Goal: Navigation & Orientation: Find specific page/section

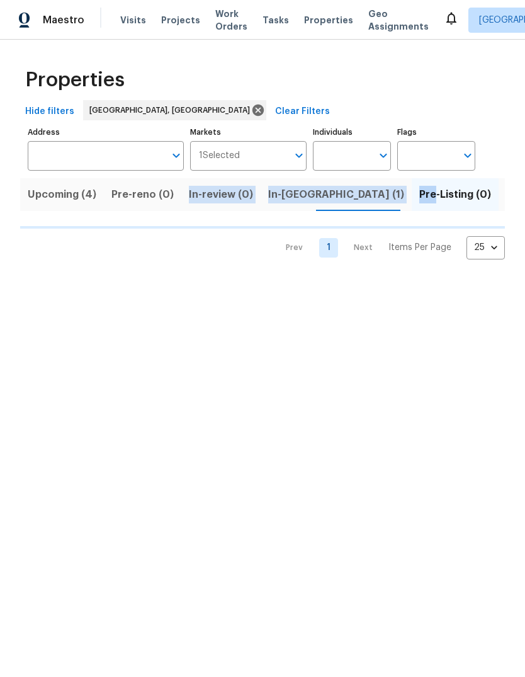
scroll to position [0, 24]
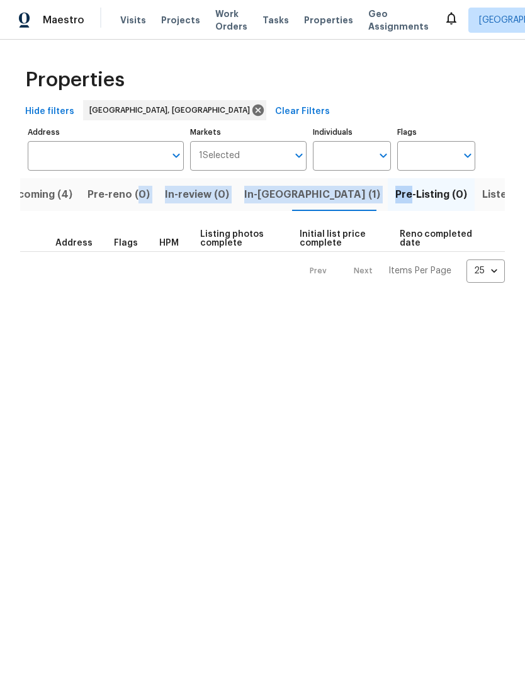
click at [328, 303] on html "Maestro Visits Projects Work Orders Tasks Properties Geo Assignments [GEOGRAPHI…" at bounding box center [262, 151] width 525 height 303
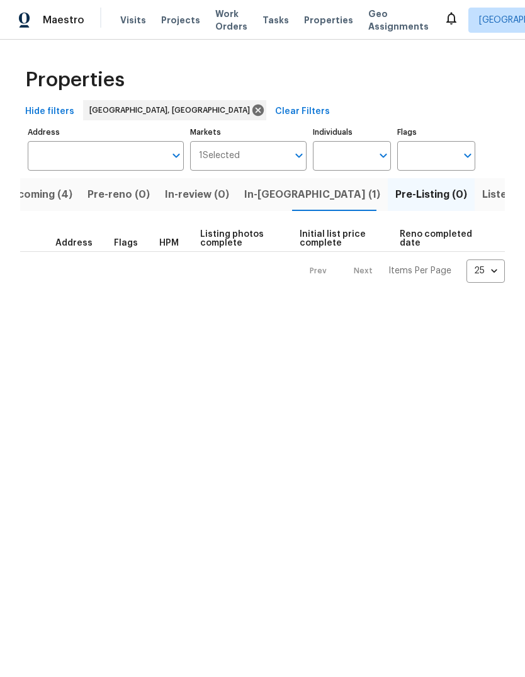
click at [38, 195] on span "Upcoming (4)" at bounding box center [38, 195] width 69 height 18
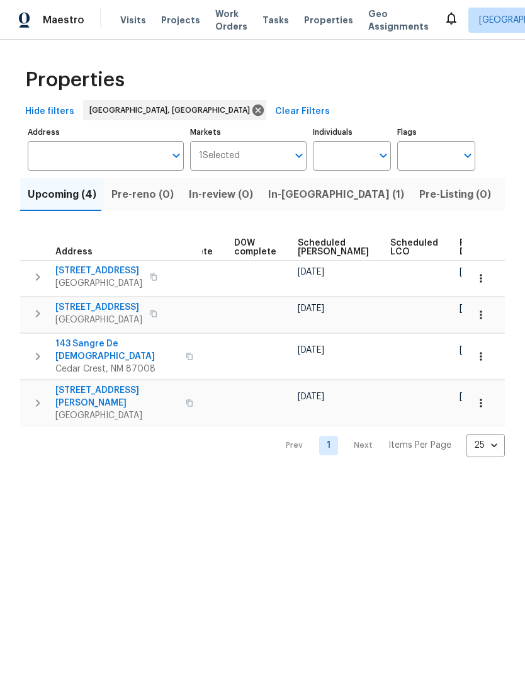
scroll to position [0, 316]
click at [279, 197] on span "In-[GEOGRAPHIC_DATA] (1)" at bounding box center [336, 195] width 136 height 18
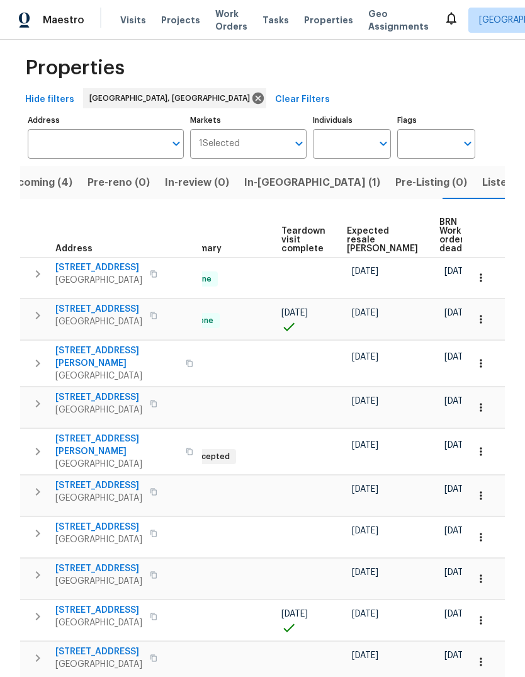
scroll to position [0, 264]
click at [193, 516] on td at bounding box center [226, 536] width 101 height 41
click at [475, 166] on button "Listed (22)" at bounding box center [509, 182] width 69 height 33
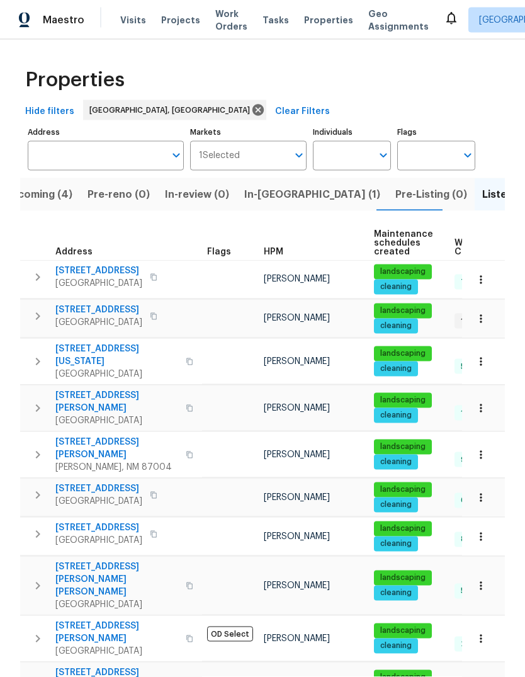
click at [33, 186] on span "Upcoming (4)" at bounding box center [38, 195] width 69 height 18
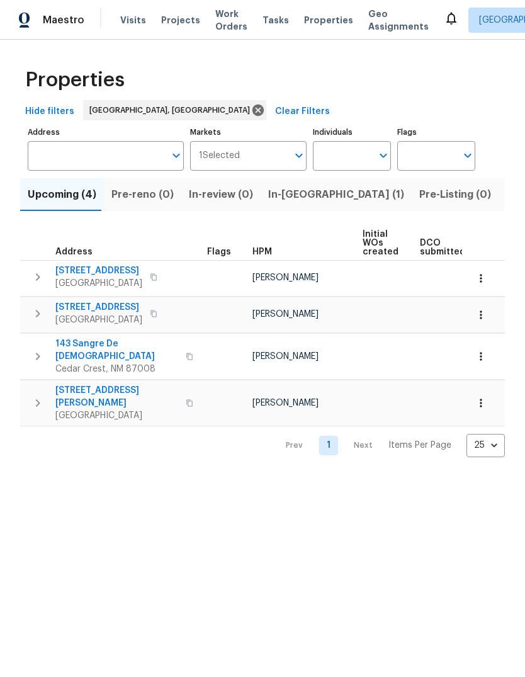
click at [268, 188] on span "In-[GEOGRAPHIC_DATA] (1)" at bounding box center [336, 195] width 136 height 18
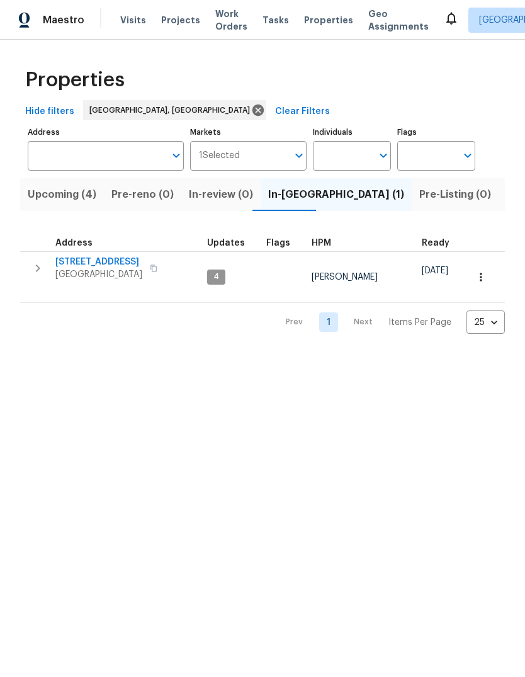
click at [482, 280] on button "button" at bounding box center [481, 277] width 28 height 28
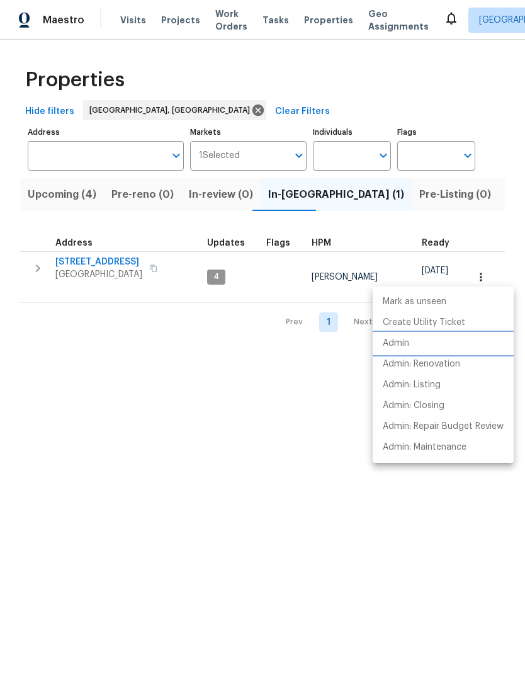
click at [388, 343] on p "Admin" at bounding box center [396, 343] width 26 height 13
click at [229, 411] on div at bounding box center [262, 338] width 525 height 677
